Goal: Task Accomplishment & Management: Complete application form

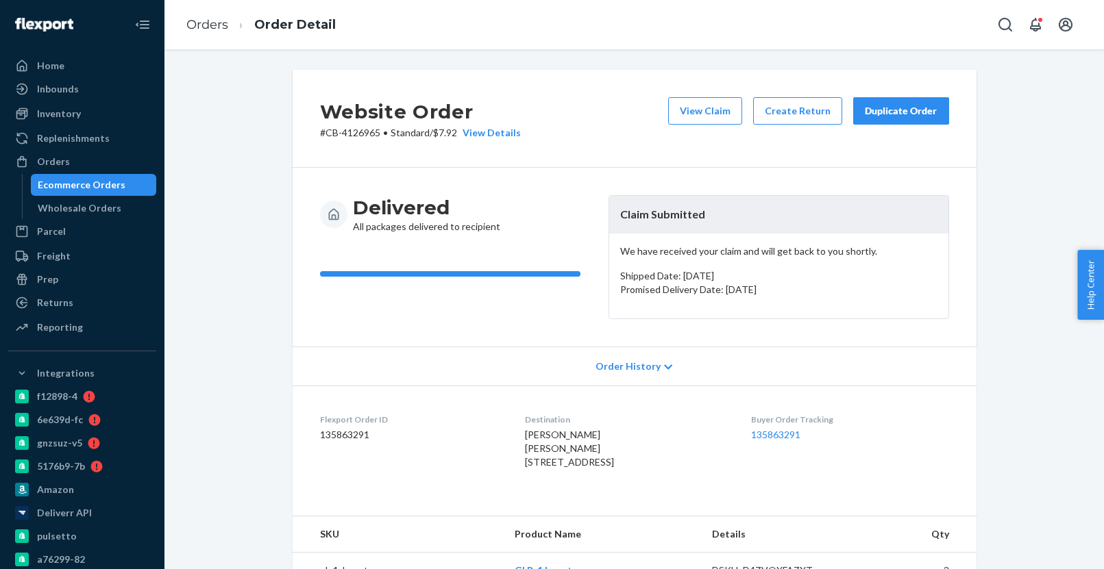
click at [126, 181] on div "Ecommerce Orders" at bounding box center [93, 184] width 123 height 19
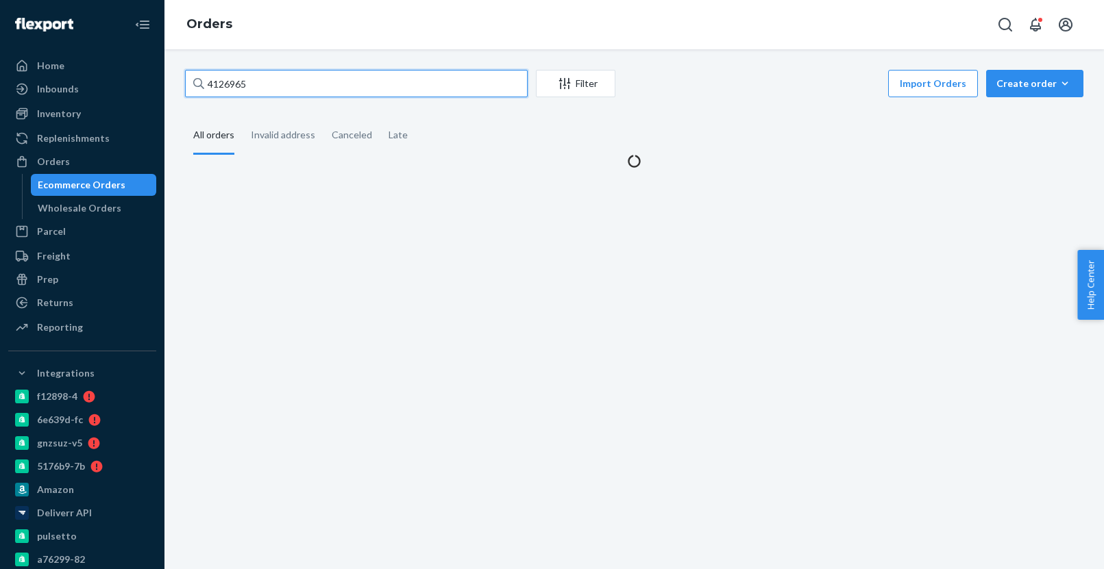
paste input "069842"
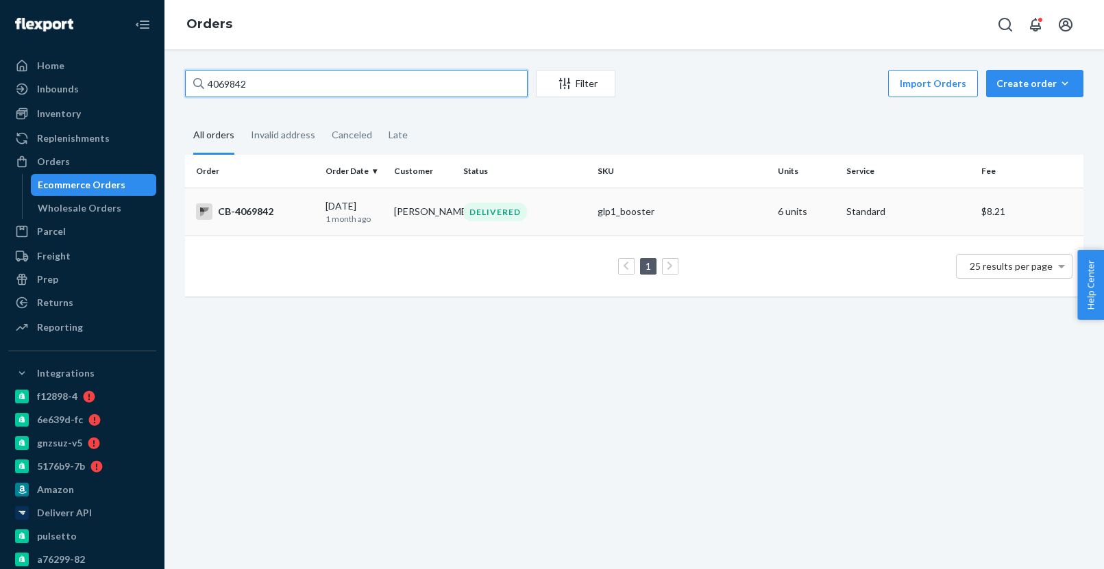
type input "4069842"
click at [560, 219] on div "DELIVERED" at bounding box center [524, 212] width 129 height 18
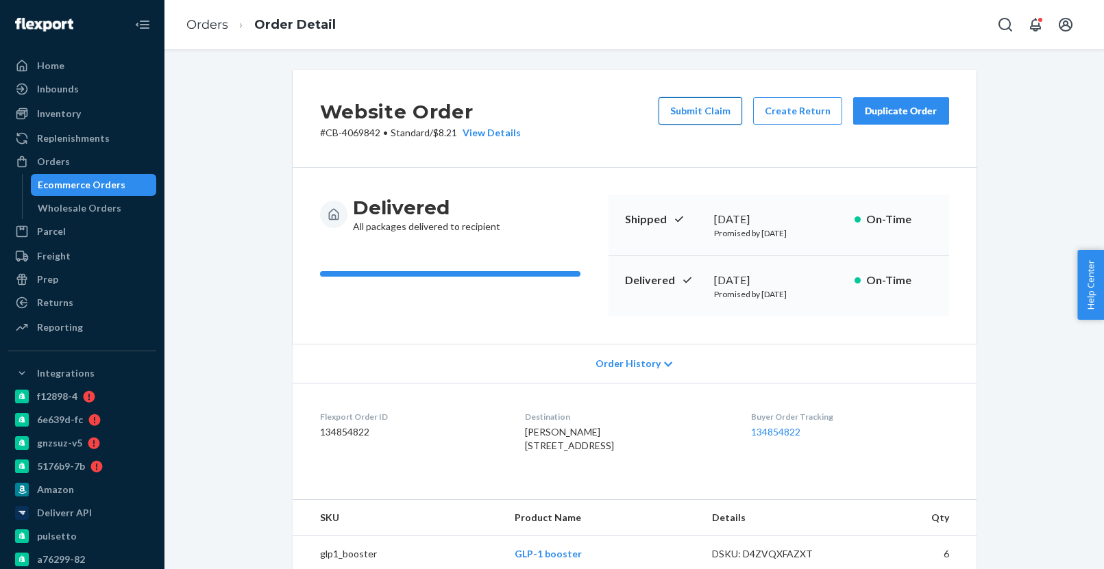
click at [695, 119] on button "Submit Claim" at bounding box center [700, 110] width 84 height 27
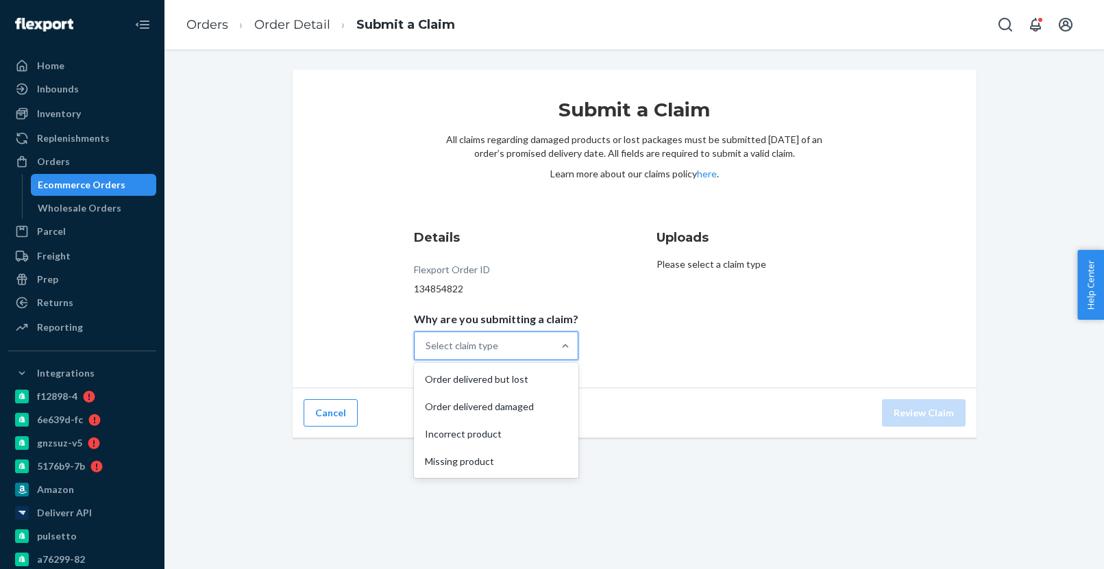
click at [521, 339] on div "Select claim type" at bounding box center [483, 345] width 138 height 27
click at [427, 339] on input "Why are you submitting a claim? option Order delivered but lost focused, 1 of 4…" at bounding box center [425, 346] width 1 height 14
click at [523, 383] on div "Order delivered but lost" at bounding box center [495, 379] width 159 height 27
click at [427, 353] on input "Why are you submitting a claim? option Order delivered but lost focused, 1 of 4…" at bounding box center [425, 346] width 1 height 14
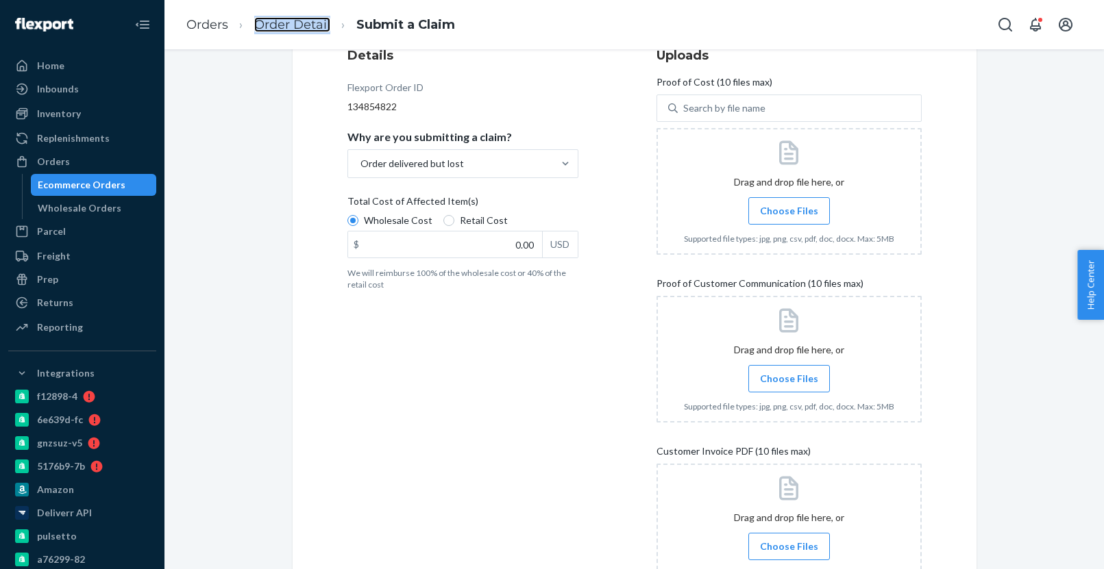
scroll to position [177, 0]
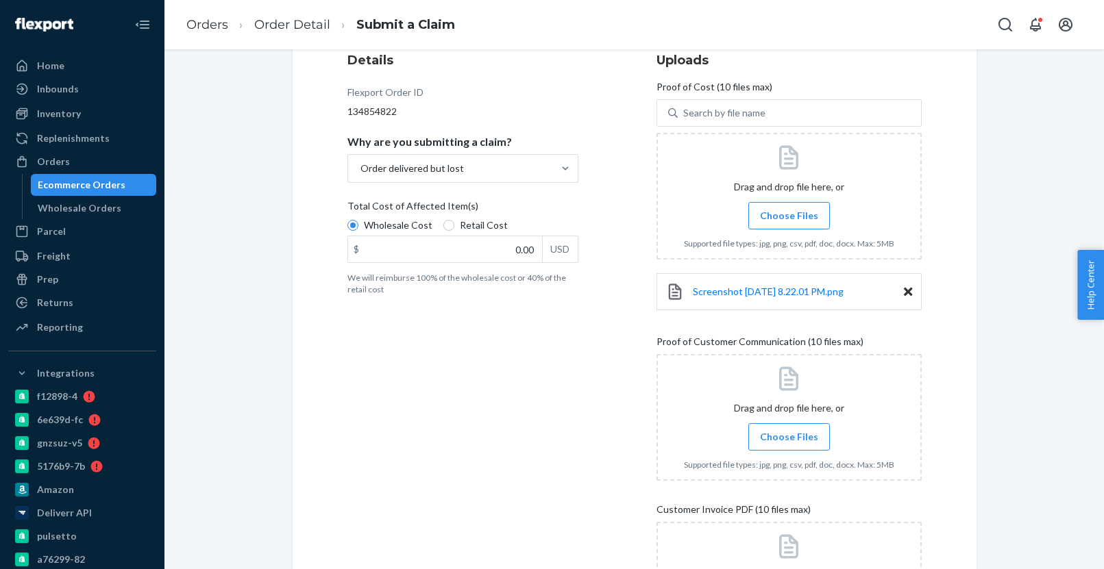
click at [775, 438] on span "Choose Files" at bounding box center [789, 437] width 58 height 14
click at [788, 438] on input "Choose Files" at bounding box center [788, 436] width 1 height 15
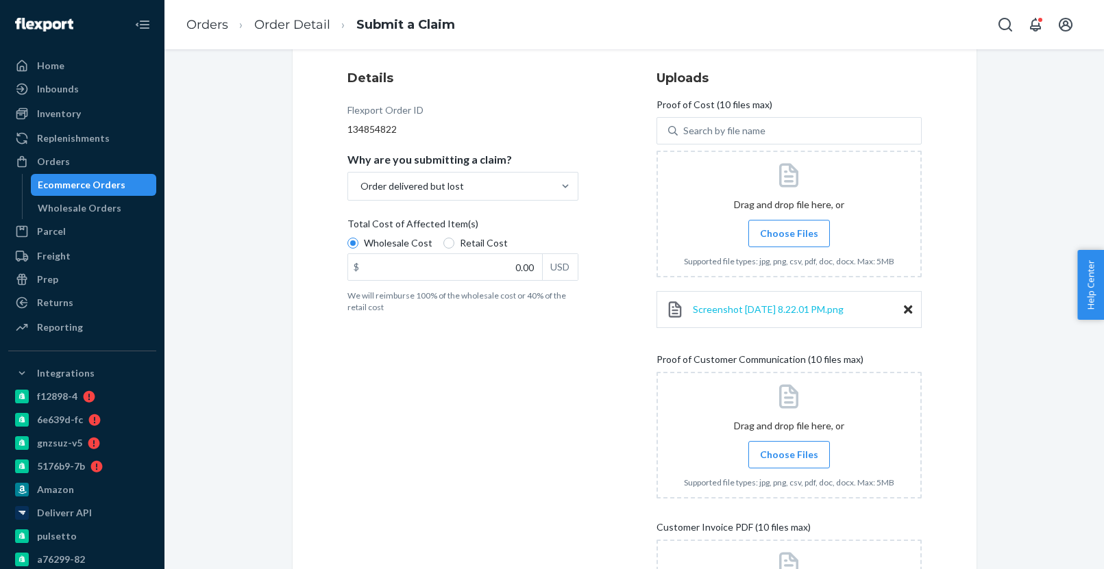
scroll to position [161, 0]
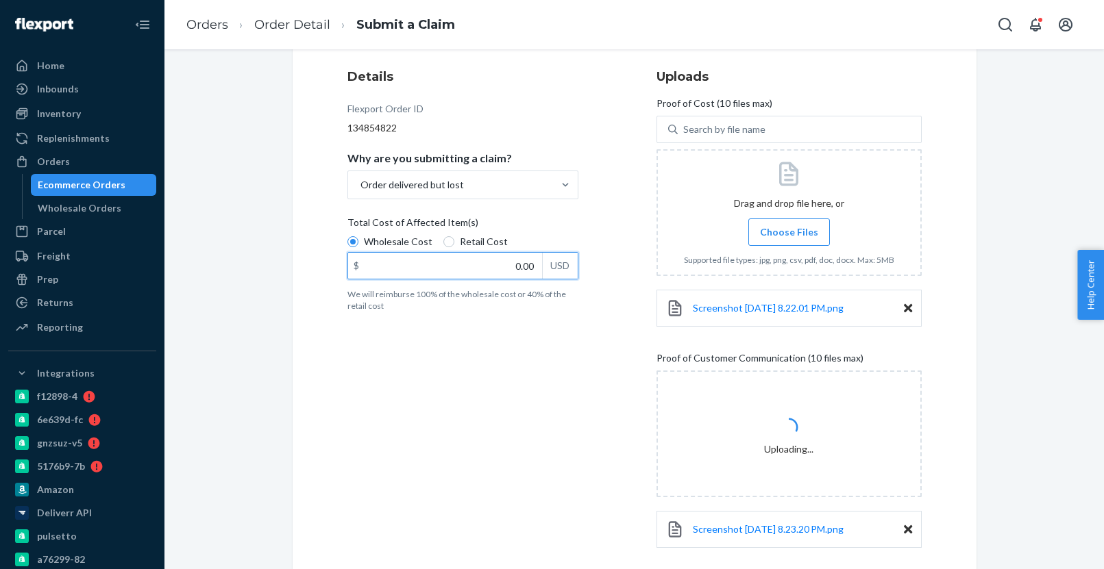
drag, startPoint x: 503, startPoint y: 259, endPoint x: 542, endPoint y: 262, distance: 39.2
click at [542, 262] on div "$ 0.00 USD" at bounding box center [462, 265] width 231 height 27
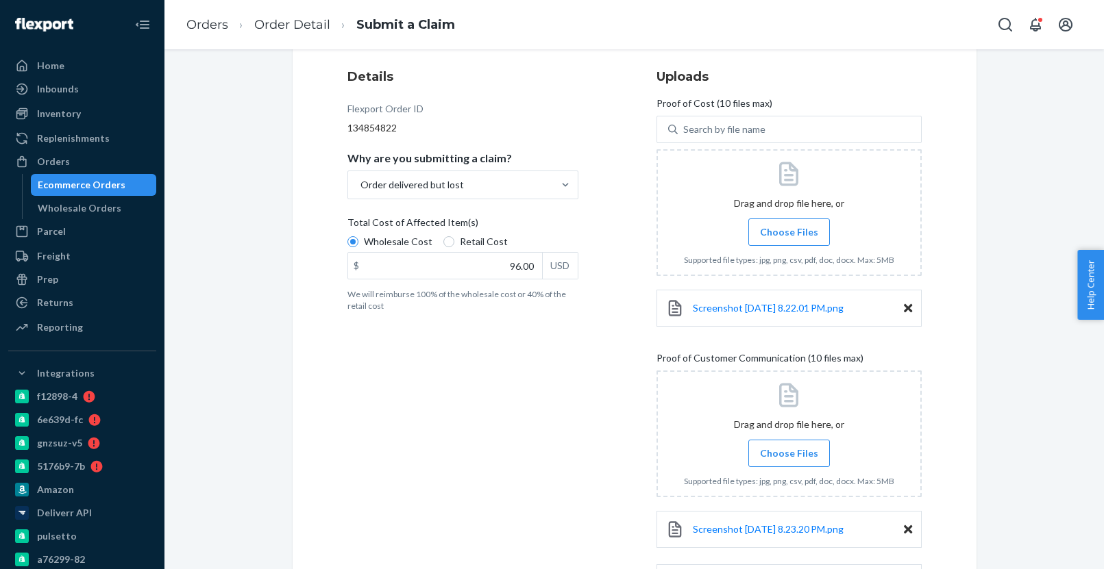
click at [568, 392] on div "Details Flexport Order ID 134854822 Why are you submitting a claim? Order deliv…" at bounding box center [479, 461] width 265 height 802
click at [524, 262] on input "96.00" at bounding box center [445, 266] width 194 height 26
paste input "192"
drag, startPoint x: 524, startPoint y: 262, endPoint x: 514, endPoint y: 399, distance: 138.1
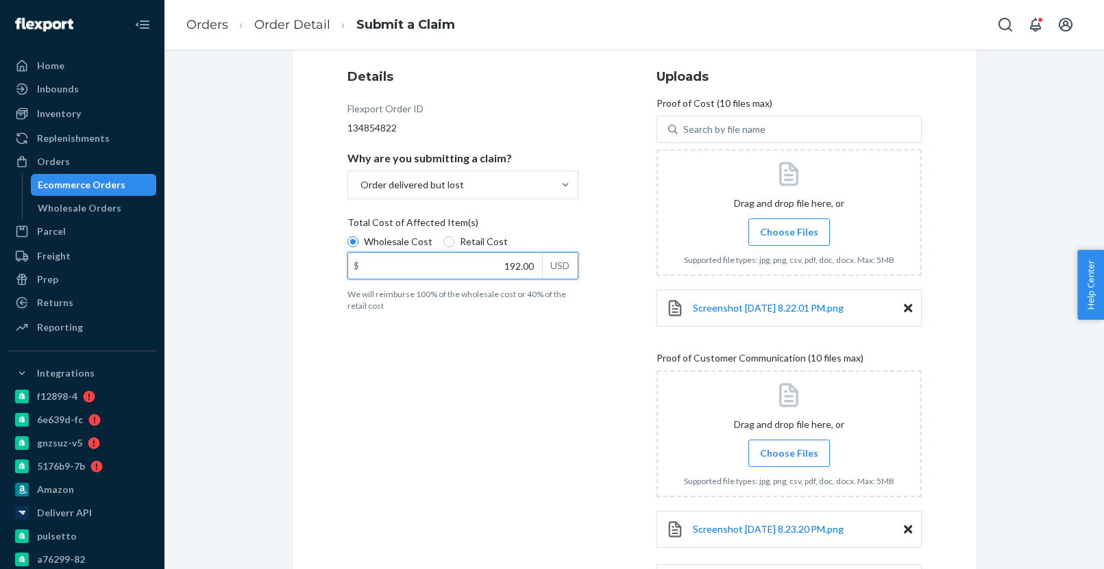
click at [493, 394] on div "Details Flexport Order ID 134854822 Why are you submitting a claim? Order deliv…" at bounding box center [479, 461] width 265 height 802
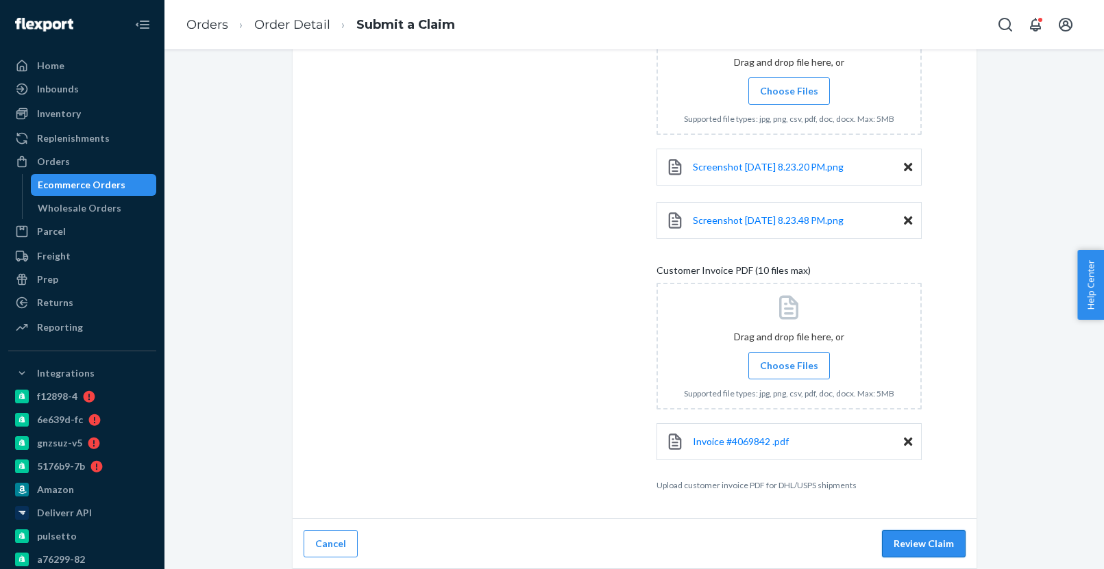
type input "192.00"
click at [919, 540] on button "Review Claim" at bounding box center [924, 543] width 84 height 27
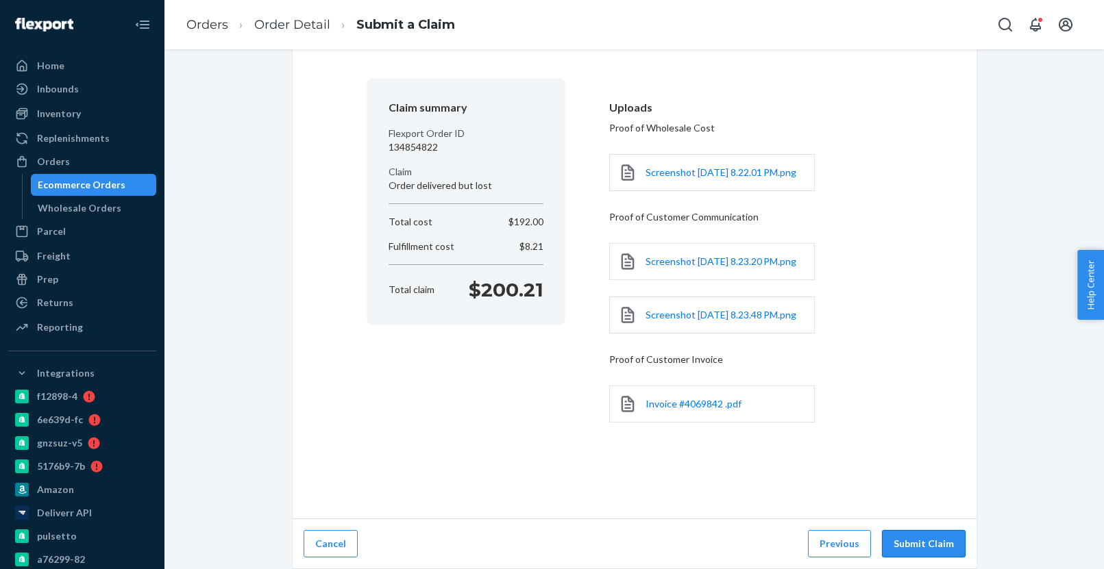
click at [908, 542] on button "Submit Claim" at bounding box center [924, 543] width 84 height 27
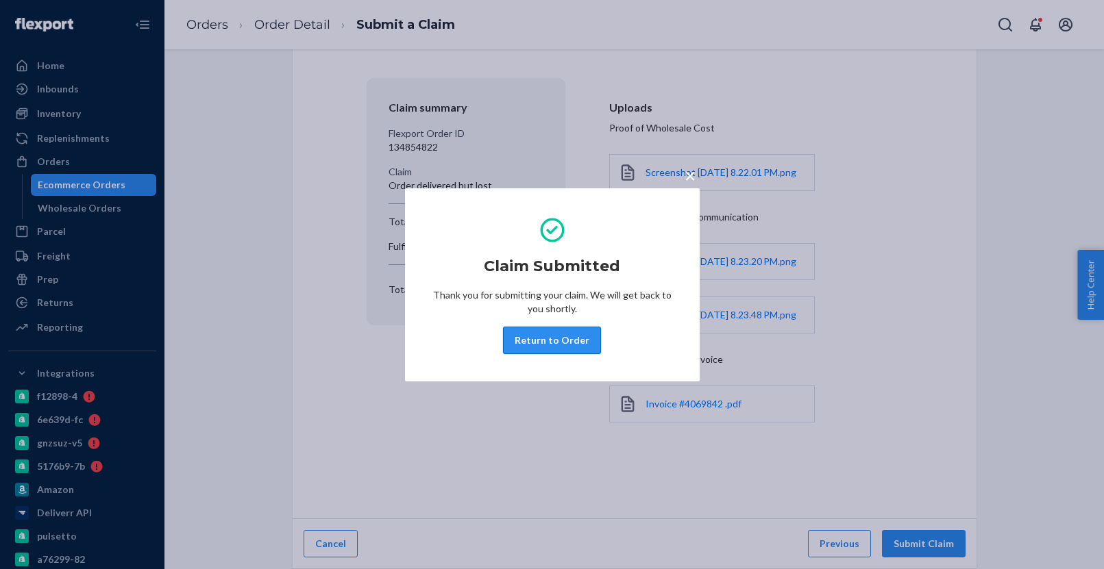
click at [558, 343] on button "Return to Order" at bounding box center [552, 340] width 98 height 27
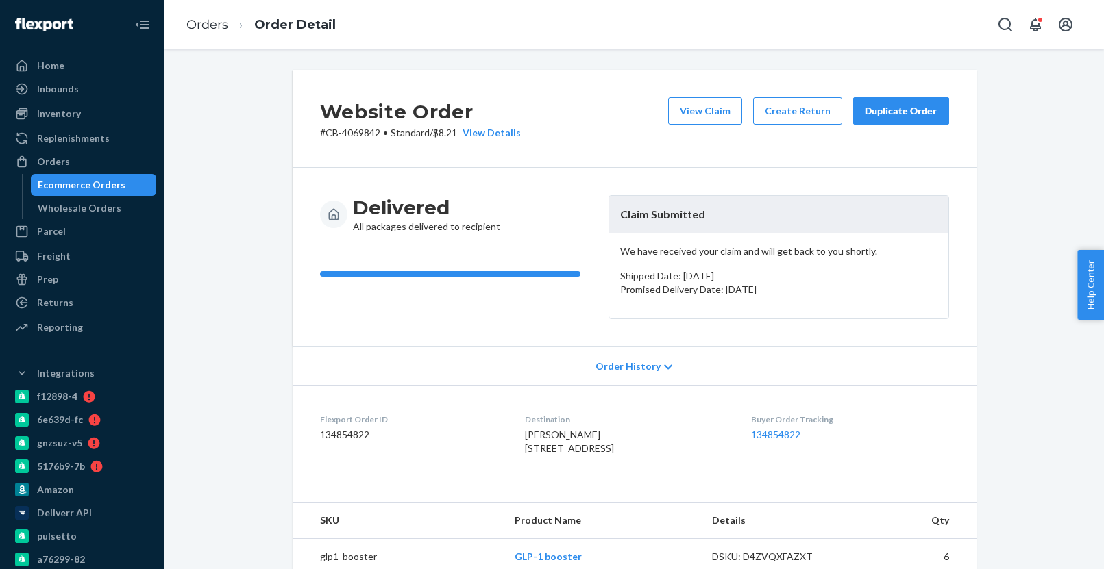
click at [105, 180] on div "Ecommerce Orders" at bounding box center [82, 185] width 88 height 14
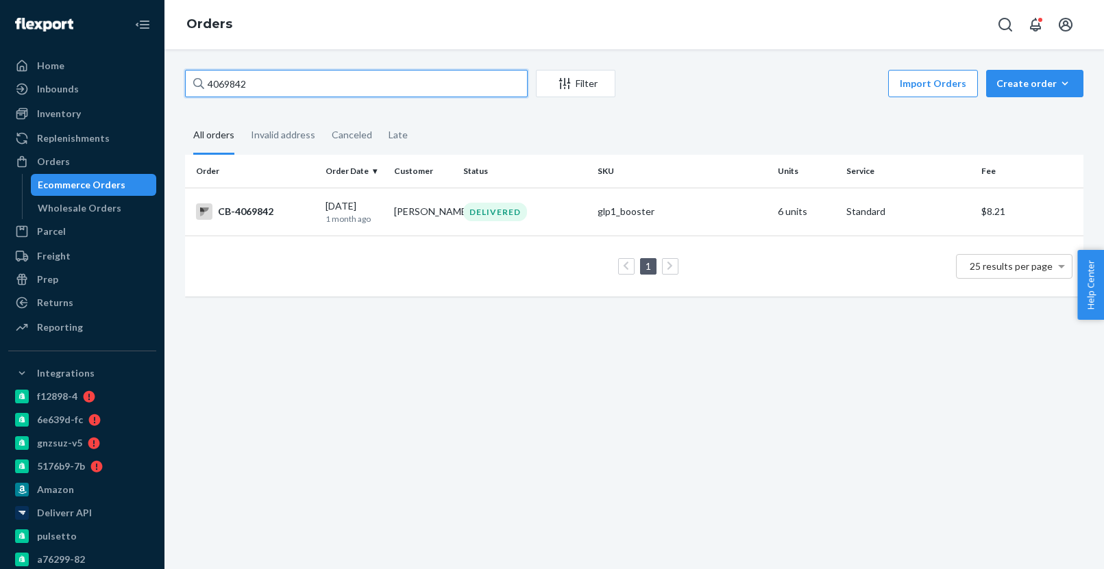
paste input "144034"
paste input "55613"
type input "4155613"
click at [116, 182] on div "Ecommerce Orders" at bounding box center [82, 185] width 88 height 14
click at [339, 217] on p "[DATE]" at bounding box center [354, 219] width 58 height 12
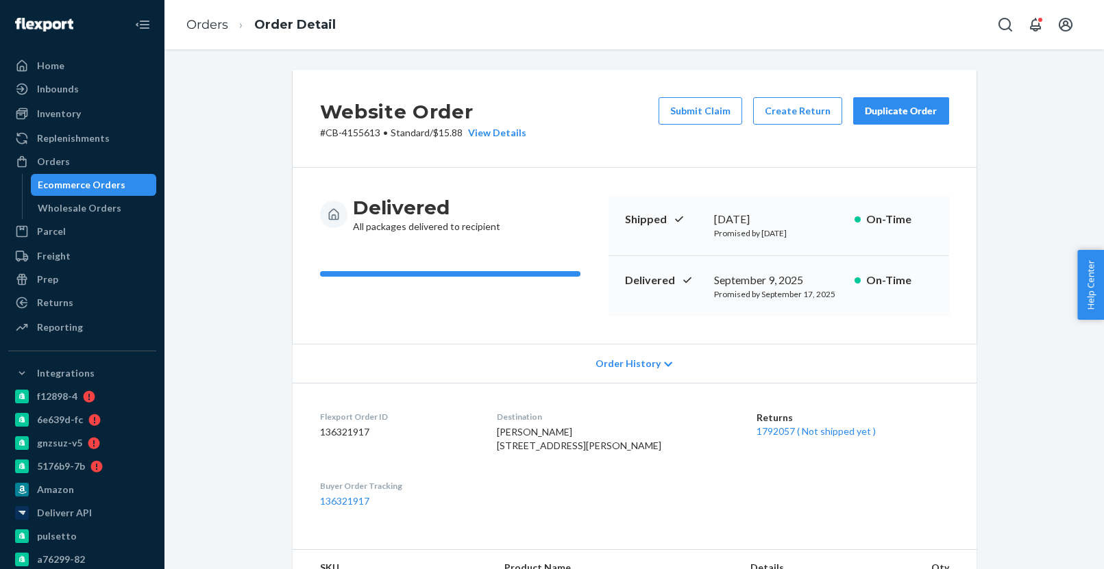
click at [104, 184] on div "Ecommerce Orders" at bounding box center [82, 185] width 88 height 14
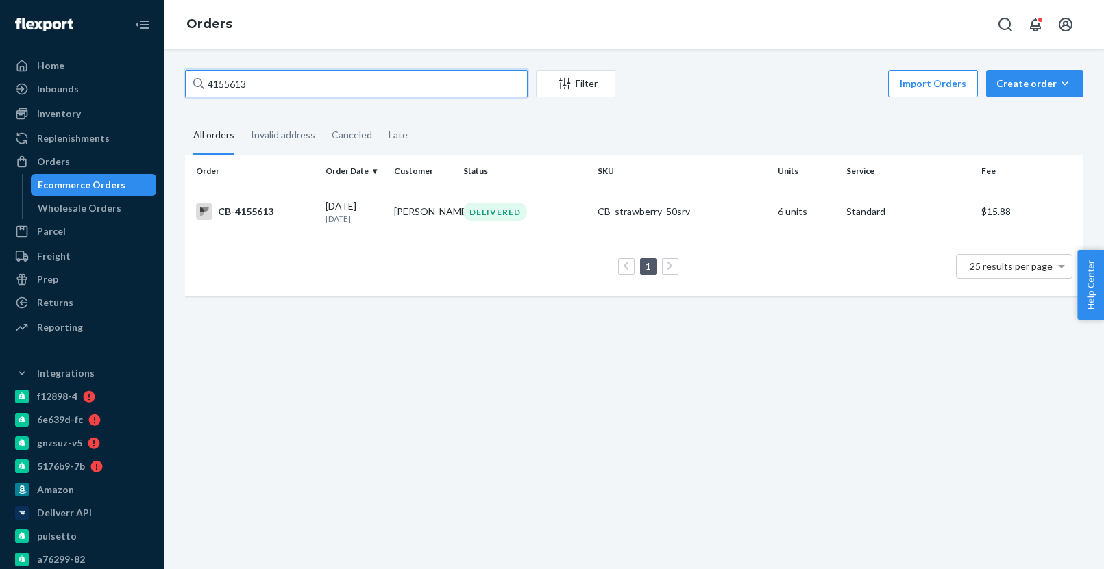
paste input "10972"
type input "4110972"
click at [360, 223] on p "[DATE]" at bounding box center [354, 219] width 58 height 12
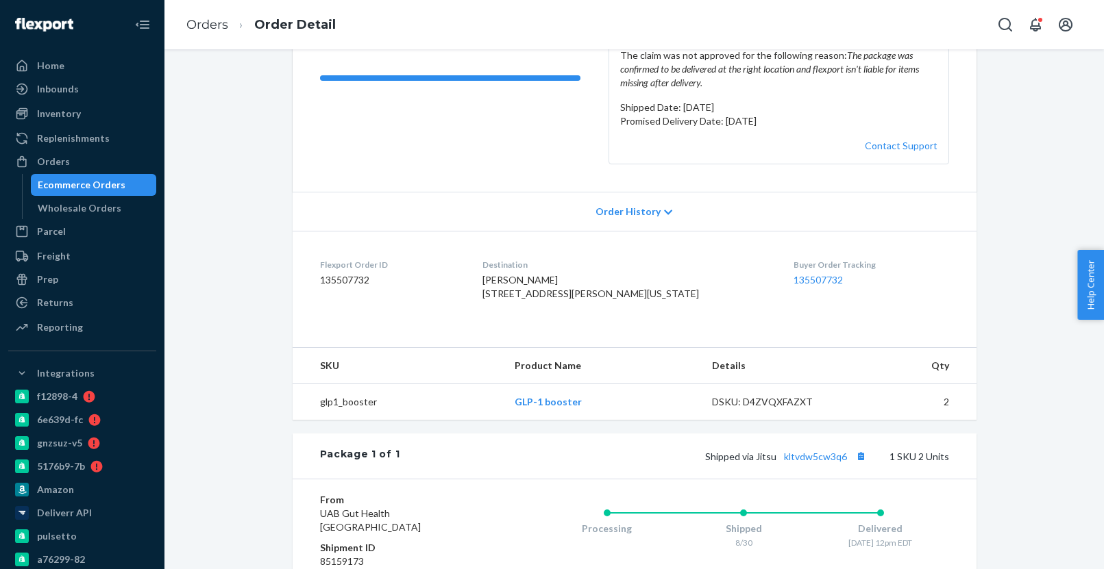
scroll to position [199, 0]
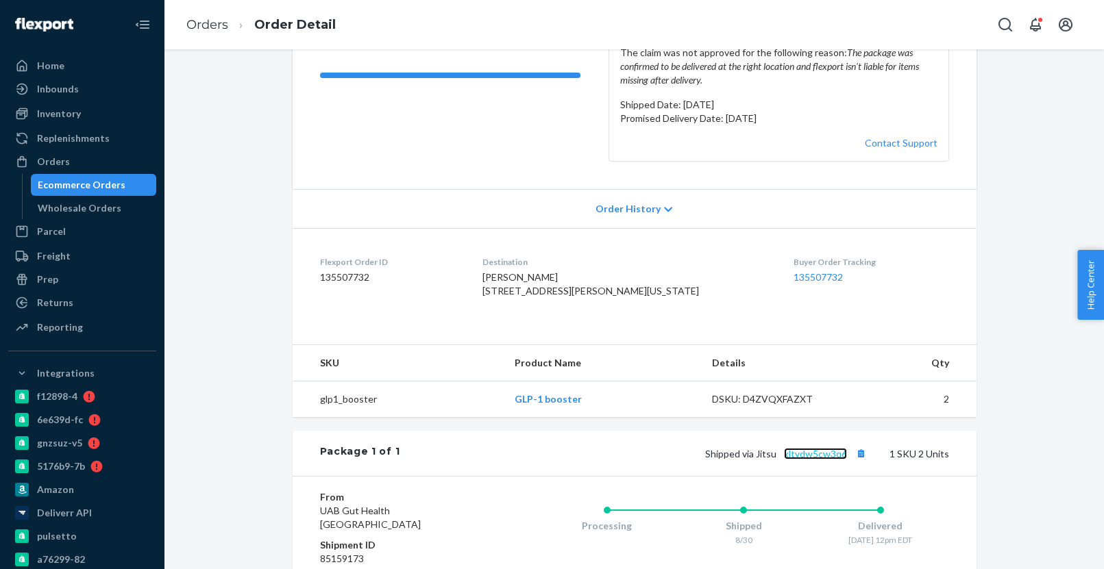
click at [805, 460] on link "kltvdw5cw3q6" at bounding box center [815, 454] width 63 height 12
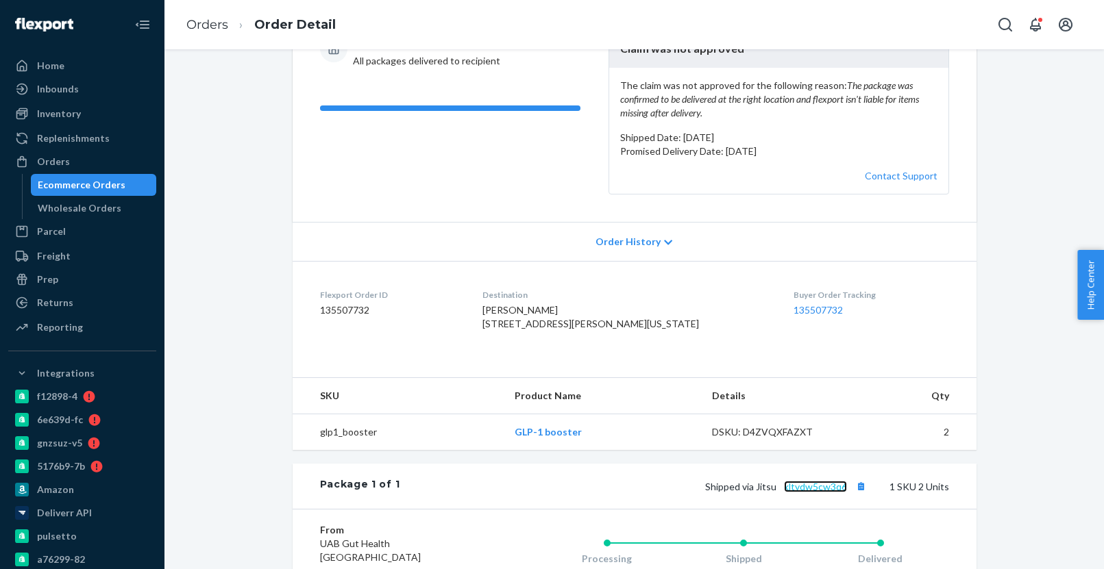
scroll to position [163, 0]
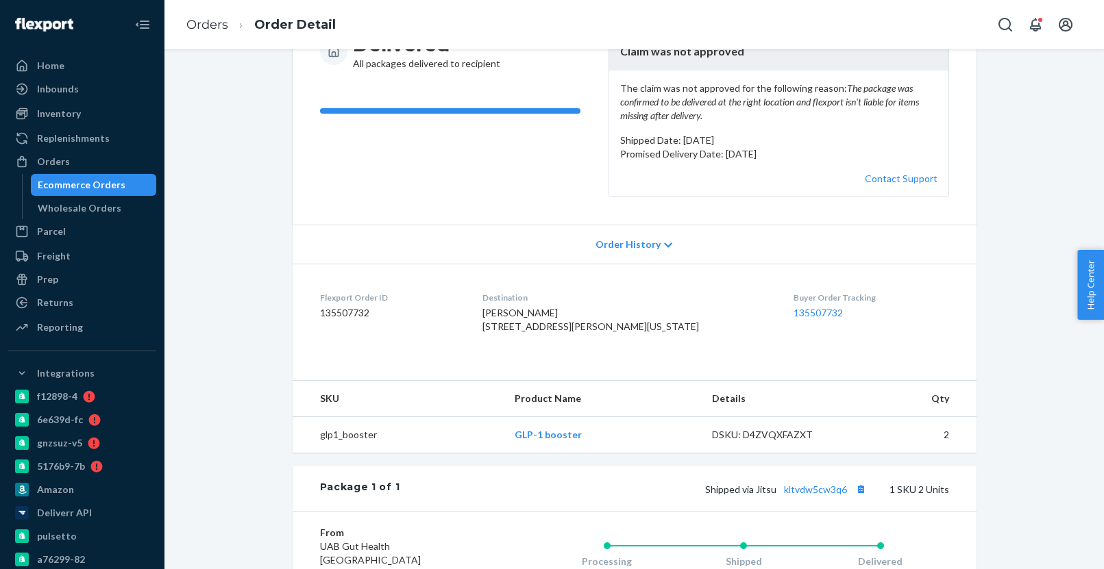
click at [683, 161] on p "Promised Delivery Date: [DATE]" at bounding box center [778, 154] width 317 height 14
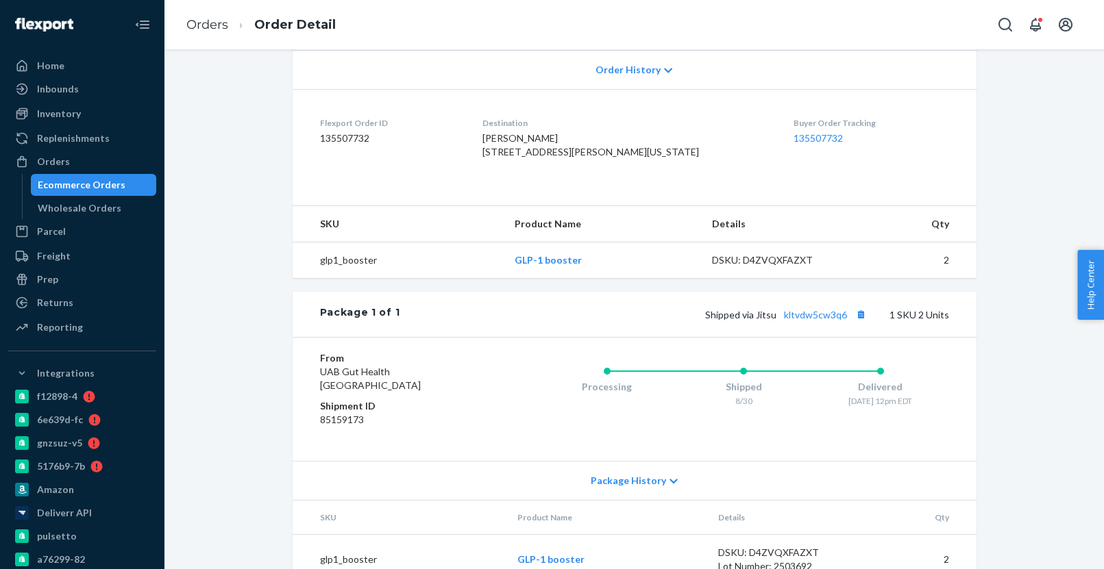
scroll to position [338, 0]
click at [105, 187] on div "Ecommerce Orders" at bounding box center [82, 185] width 88 height 14
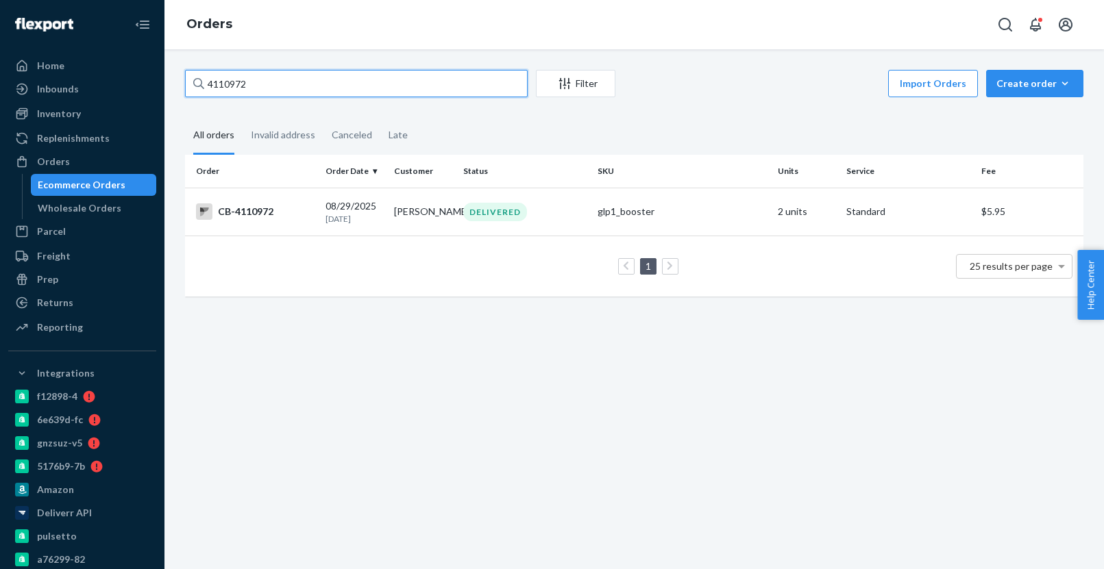
paste input "92399"
type input "4192399"
click at [379, 219] on p "[DATE]" at bounding box center [354, 219] width 58 height 12
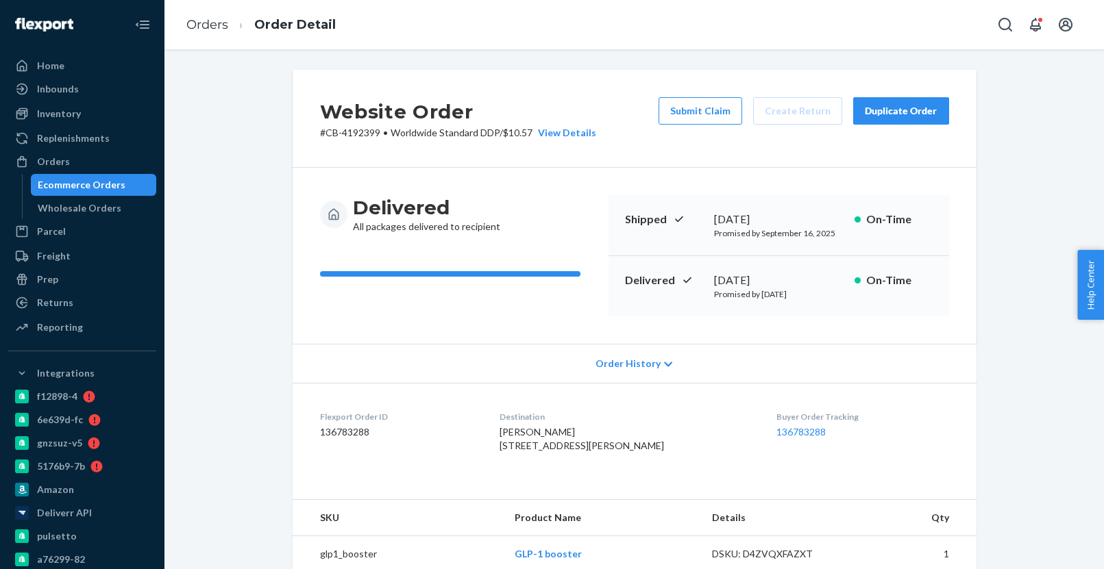
click at [88, 185] on div "Ecommerce Orders" at bounding box center [82, 185] width 88 height 14
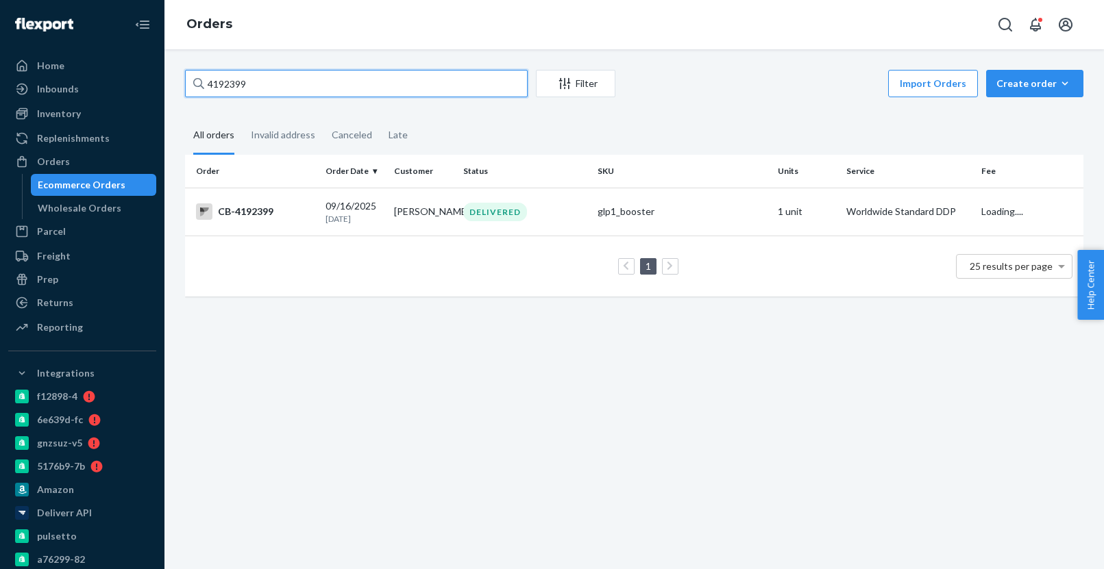
paste input "001013"
type input "4001013"
click at [390, 220] on td "[PERSON_NAME]" at bounding box center [422, 212] width 69 height 48
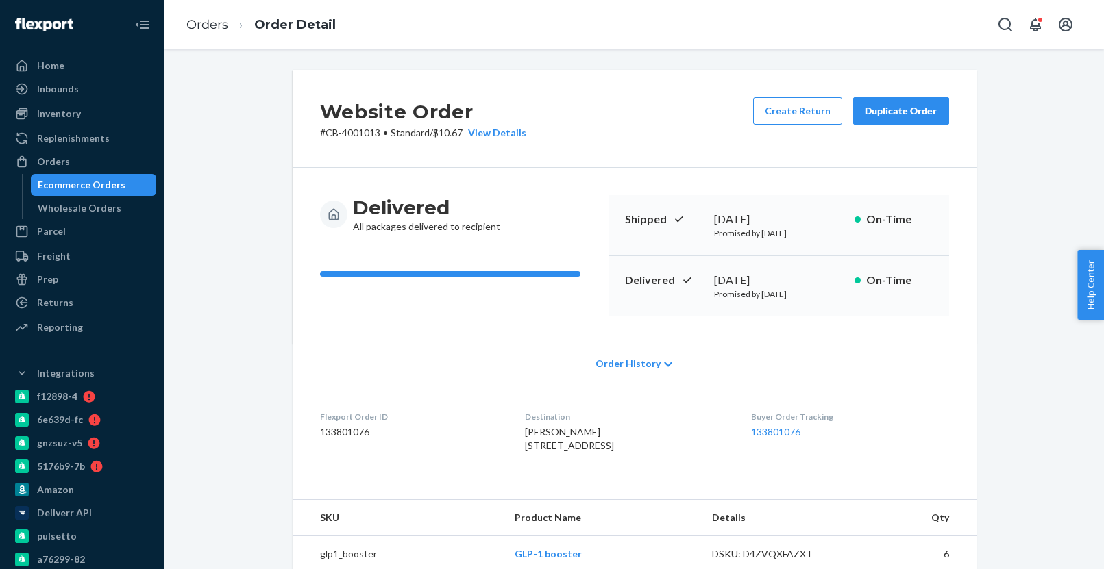
drag, startPoint x: 712, startPoint y: 281, endPoint x: 793, endPoint y: 279, distance: 80.2
click at [802, 281] on div "[DATE]" at bounding box center [778, 281] width 129 height 16
copy div "[DATE]"
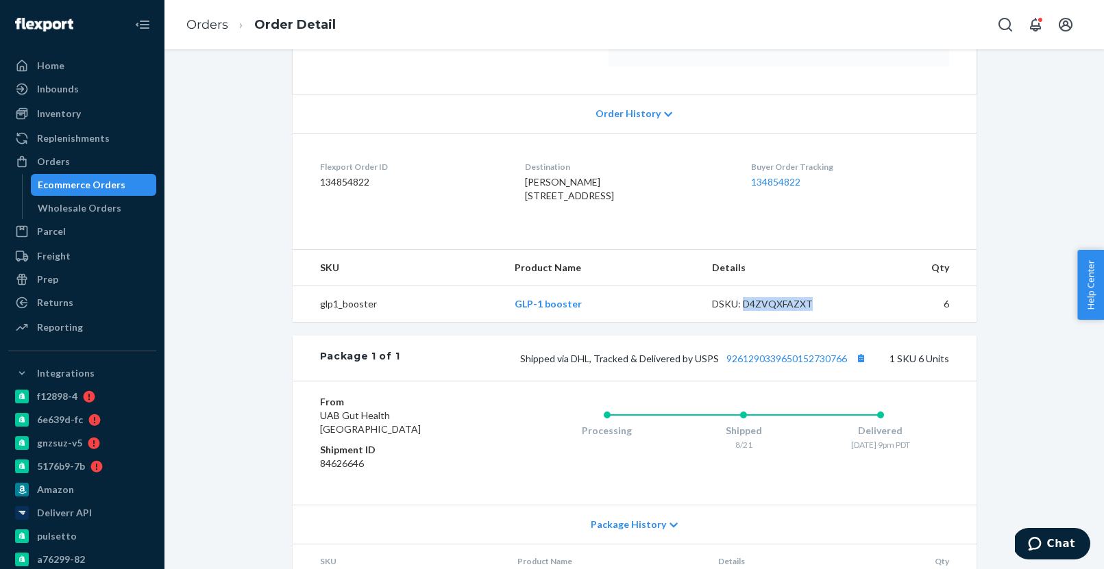
scroll to position [253, 0]
